Goal: Download file/media

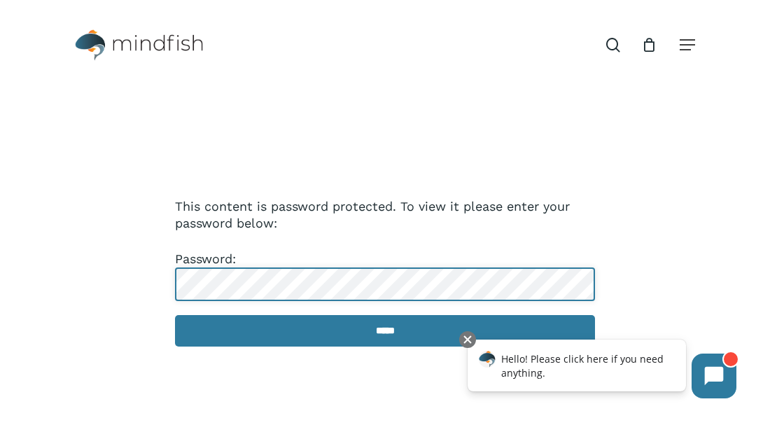
click at [175, 315] on input "*****" at bounding box center [385, 331] width 420 height 32
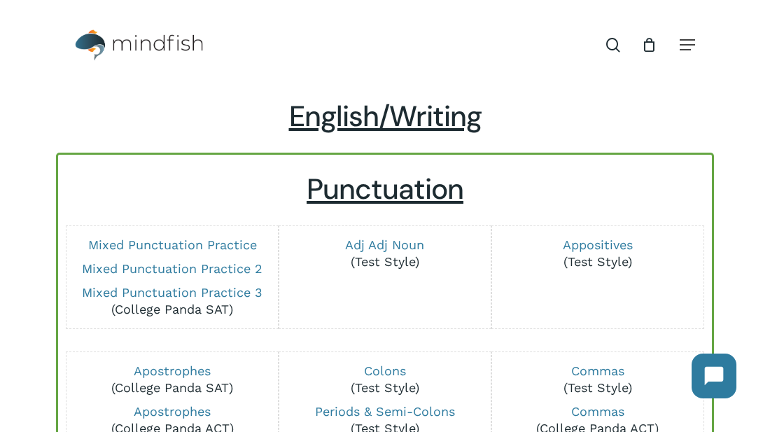
scroll to position [1, 0]
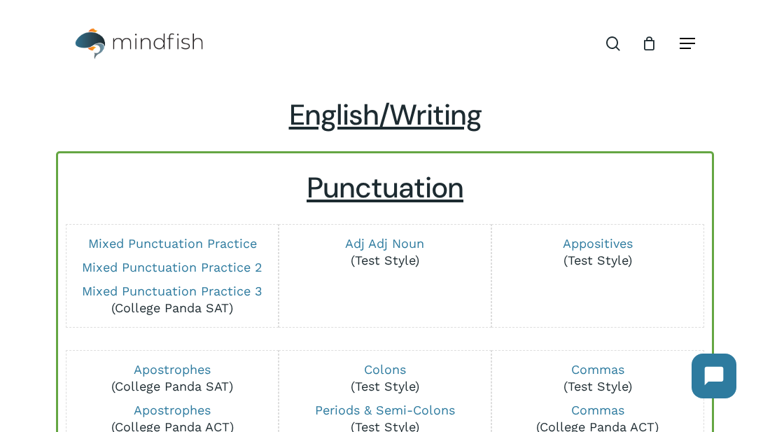
click at [690, 45] on span "Navigation Menu" at bounding box center [687, 43] width 15 height 14
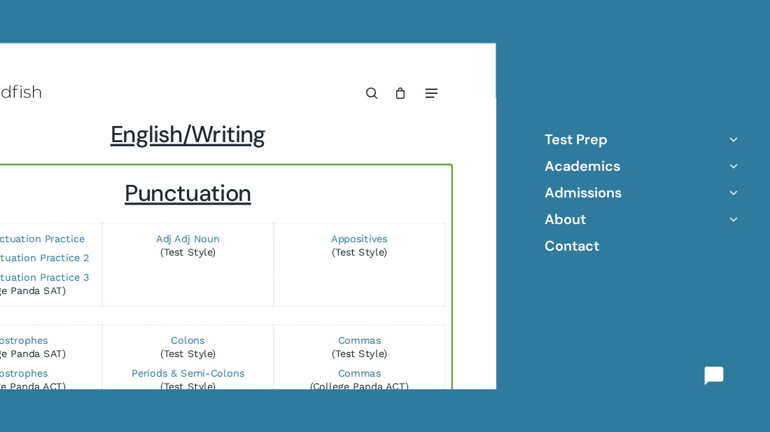
scroll to position [0, 0]
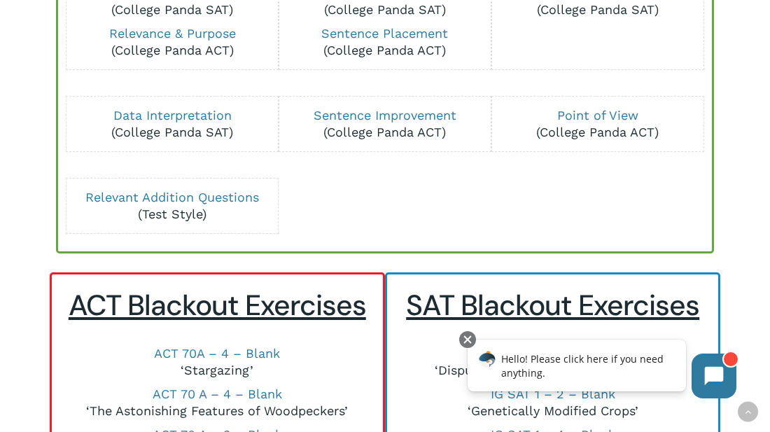
scroll to position [804, 0]
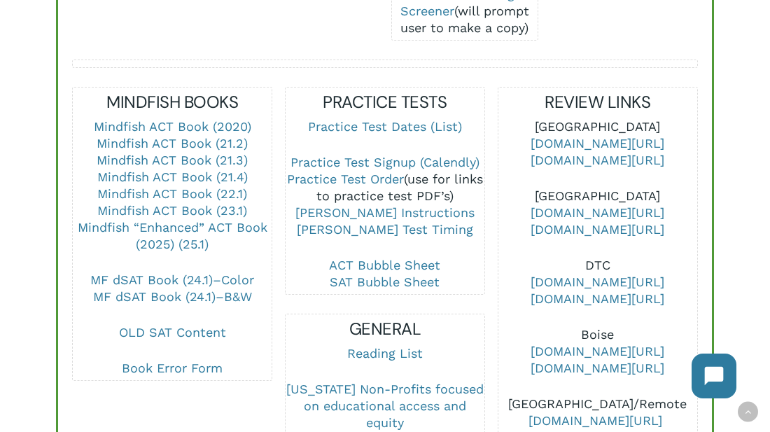
scroll to position [536, 0]
click at [232, 288] on link "MF dSAT Book (24.1)–B&W" at bounding box center [172, 295] width 159 height 15
